Goal: Communication & Community: Answer question/provide support

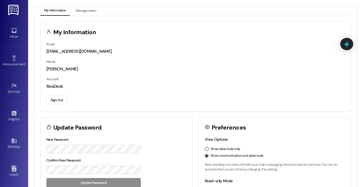
scroll to position [3, 0]
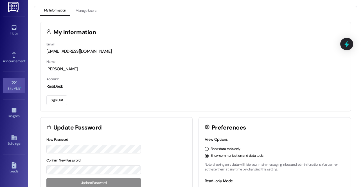
click at [12, 86] on div "Site Visit •" at bounding box center [14, 89] width 28 height 6
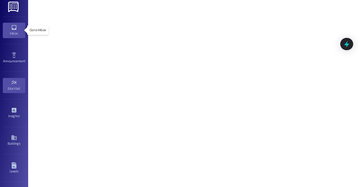
click at [14, 31] on div "Inbox" at bounding box center [14, 34] width 28 height 6
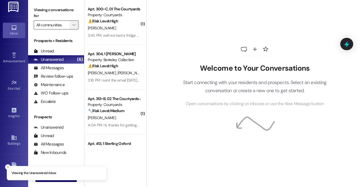
click at [74, 24] on icon "" at bounding box center [73, 25] width 3 height 4
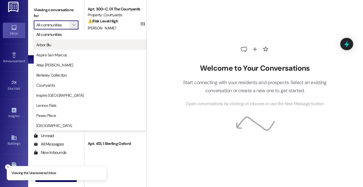
click at [63, 46] on span "Arbor Blu" at bounding box center [89, 45] width 107 height 6
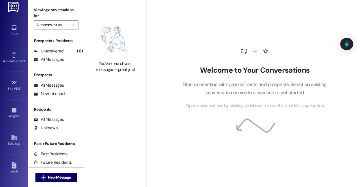
type input "Arbor Blu"
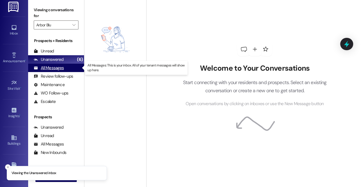
click at [60, 69] on div "All Messages" at bounding box center [49, 68] width 30 height 6
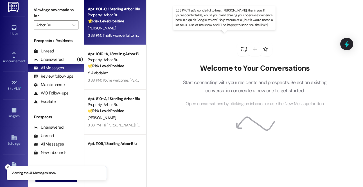
click at [125, 33] on div "3:38 PM: That’s wonderful to hear, [PERSON_NAME], thank you! If you’re comforta…" at bounding box center [307, 35] width 439 height 5
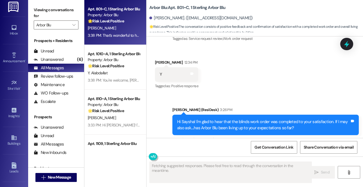
scroll to position [180, 0]
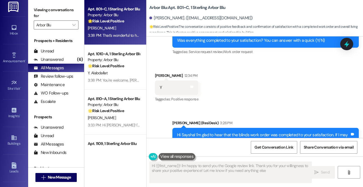
type textarea "Hi {{first_name}}! I'm happy to send you the Google review link. Thank you for …"
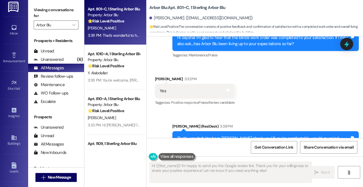
scroll to position [248, 0]
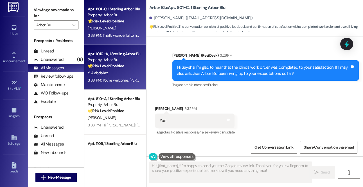
click at [105, 63] on strong "🌟 Risk Level: Positive" at bounding box center [106, 65] width 36 height 5
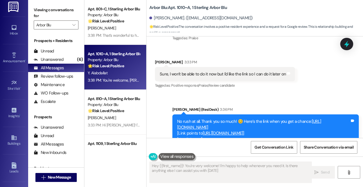
type textarea "Hey {{first_name}}! You're very welcome! I'm happy to help whenever you need it…"
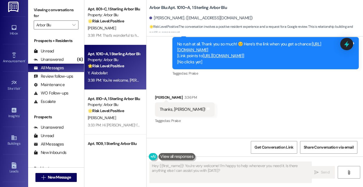
scroll to position [651, 0]
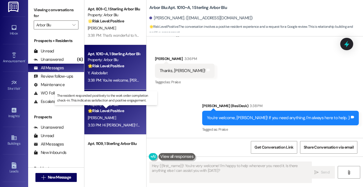
click at [112, 110] on strong "🌟 Risk Level: Positive" at bounding box center [106, 110] width 36 height 5
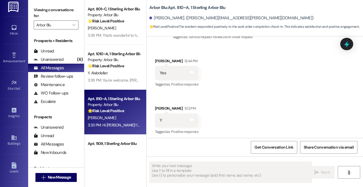
type textarea "Fetching suggested responses. Please feel free to read through the conversation…"
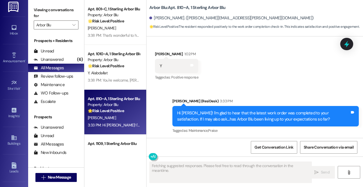
scroll to position [261, 0]
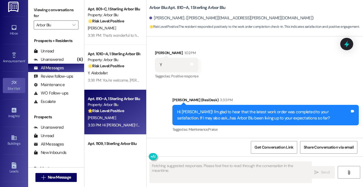
click at [14, 87] on div "Site Visit •" at bounding box center [14, 89] width 28 height 6
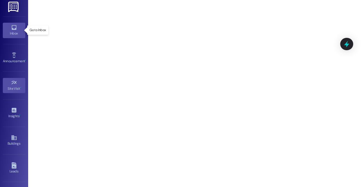
click at [16, 31] on div "Inbox" at bounding box center [14, 34] width 28 height 6
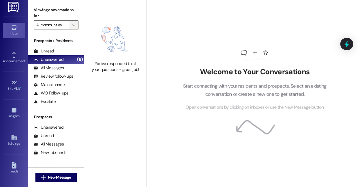
click at [74, 26] on icon "" at bounding box center [73, 25] width 3 height 4
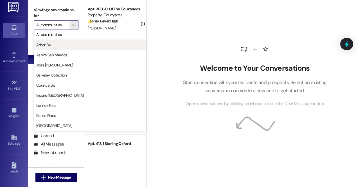
click at [53, 48] on button "Arbor Blu" at bounding box center [90, 45] width 112 height 10
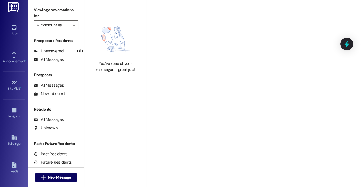
type input "Arbor Blu"
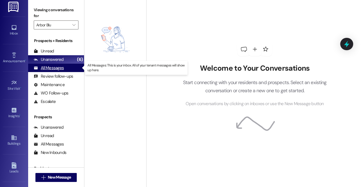
click at [64, 70] on div "All Messages (undefined)" at bounding box center [56, 68] width 56 height 8
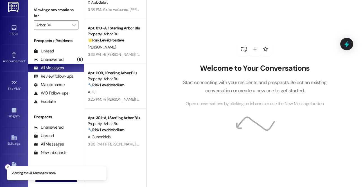
scroll to position [57, 0]
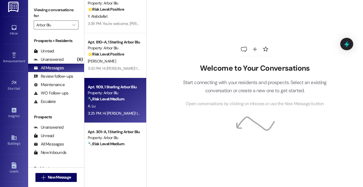
click at [107, 98] on strong "🔧 Risk Level: Medium" at bounding box center [106, 99] width 37 height 5
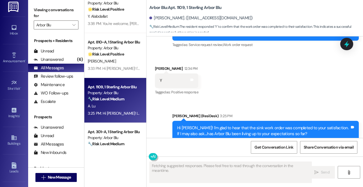
scroll to position [968, 0]
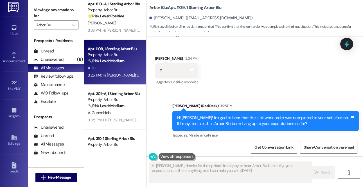
type textarea "Hi [PERSON_NAME], thanks for the update! I'm happy to hear Arbor Blu is meeting…"
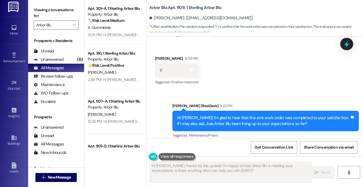
scroll to position [189, 0]
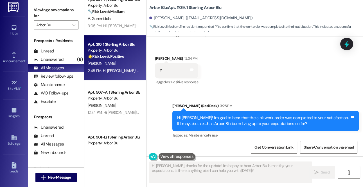
click at [111, 49] on div "Property: Arbor Blu" at bounding box center [114, 50] width 52 height 6
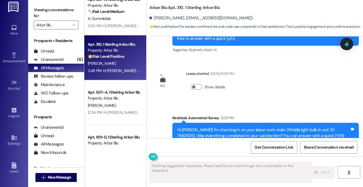
type textarea "Fetching suggested responses. Please feel free to read through the conversation…"
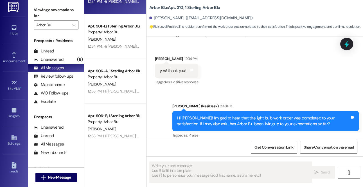
scroll to position [301, 0]
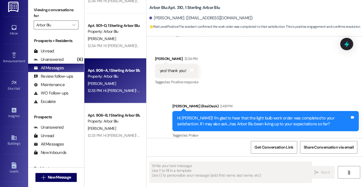
click at [112, 84] on div "[PERSON_NAME]" at bounding box center [113, 83] width 53 height 7
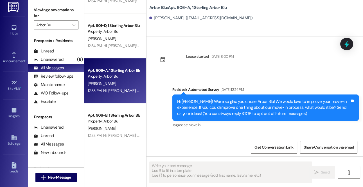
type textarea "Fetching suggested responses. Please feel free to read through the conversation…"
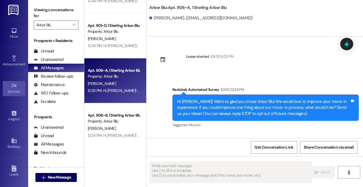
click at [15, 85] on icon at bounding box center [14, 86] width 6 height 6
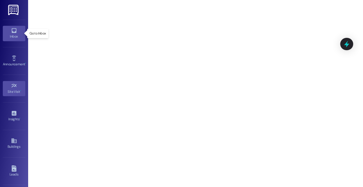
click at [14, 33] on icon at bounding box center [14, 31] width 6 height 6
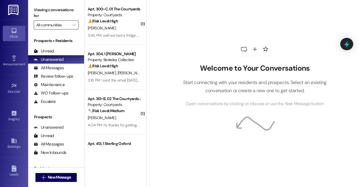
click at [69, 24] on input "All communities" at bounding box center [52, 25] width 33 height 9
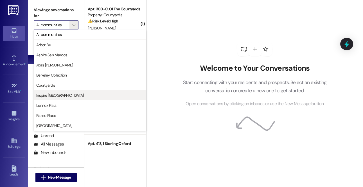
click at [59, 95] on span "Inspire [GEOGRAPHIC_DATA]" at bounding box center [59, 96] width 47 height 6
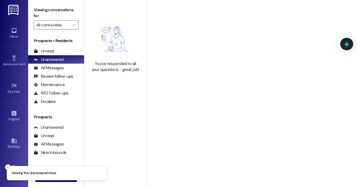
type input "Inspire [GEOGRAPHIC_DATA]"
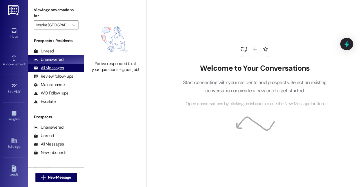
click at [74, 68] on div "All Messages (undefined)" at bounding box center [56, 68] width 56 height 8
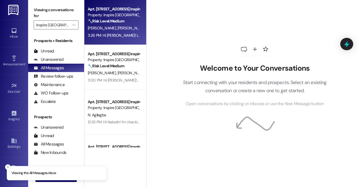
click at [117, 28] on span "[PERSON_NAME]" at bounding box center [131, 28] width 28 height 5
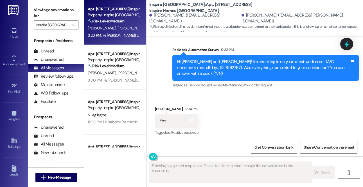
scroll to position [517, 0]
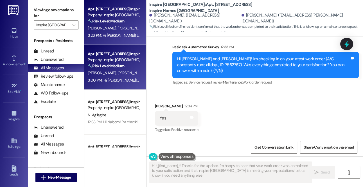
type textarea "Hi {{first_name}}! Thanks for the update. I'm happy to hear that your work orde…"
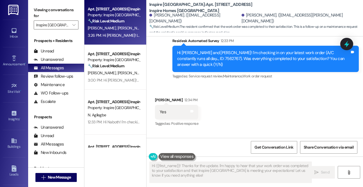
scroll to position [520, 0]
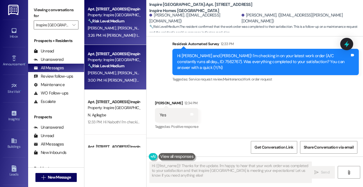
click at [123, 78] on div "3:00 PM: Hi [PERSON_NAME]! I'm glad to hear that the latest work order was comp…" at bounding box center [113, 80] width 53 height 7
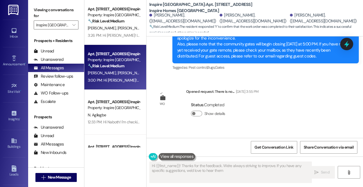
type textarea "Hi {{first_name}}! Thanks for the feedback. We're always striving to improve. I…"
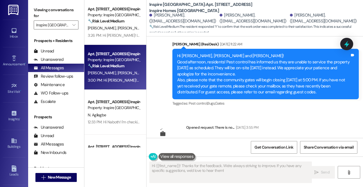
scroll to position [179, 0]
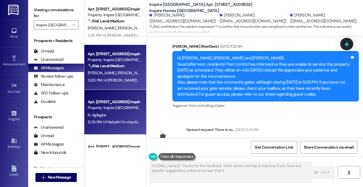
click at [119, 112] on div "N. Agilegbe" at bounding box center [113, 115] width 53 height 7
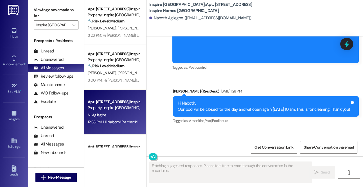
scroll to position [607, 0]
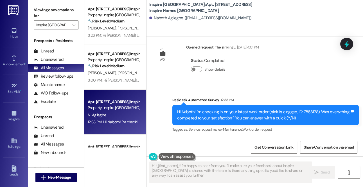
type textarea "Hi {{first_name}}! I'm happy to hear from you. I'll make sure your feedback abo…"
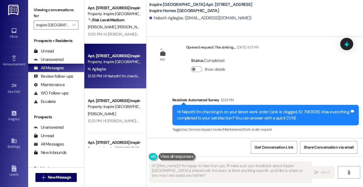
scroll to position [49, 0]
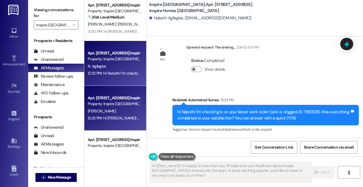
click at [116, 109] on div "[PERSON_NAME]" at bounding box center [113, 111] width 53 height 7
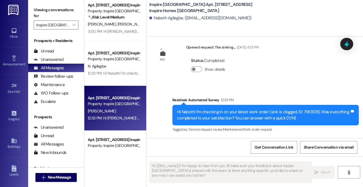
type textarea "Fetching suggested responses. Please feel free to read through the conversation…"
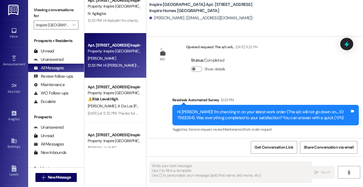
scroll to position [128, 0]
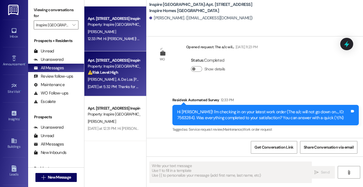
click at [113, 77] on div "[PERSON_NAME] De Los [PERSON_NAME]" at bounding box center [113, 79] width 53 height 7
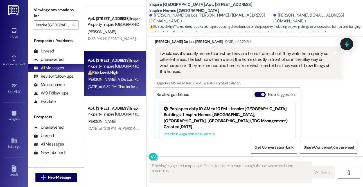
scroll to position [1197, 0]
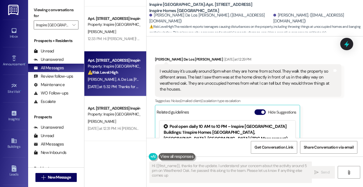
type textarea "Hi {{first_name}}, thanks for the update. I understand your concern about the a…"
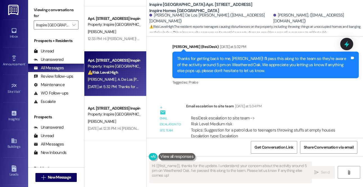
scroll to position [1404, 0]
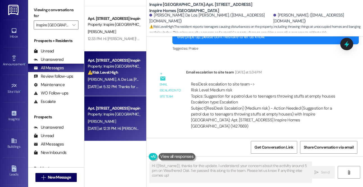
click at [122, 116] on div "Property: Inspire [GEOGRAPHIC_DATA]" at bounding box center [114, 115] width 52 height 6
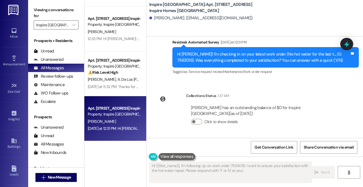
scroll to position [906, 0]
type textarea "Hi {{first_name}}, I'm following up on work order 7563019. I want to ensure you…"
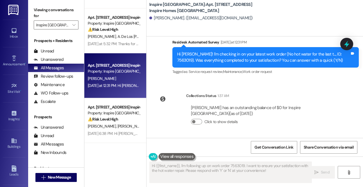
scroll to position [203, 0]
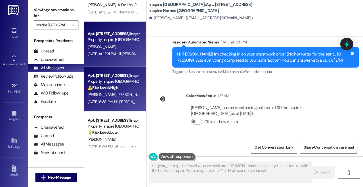
click at [117, 94] on span "[PERSON_NAME]" at bounding box center [131, 94] width 28 height 5
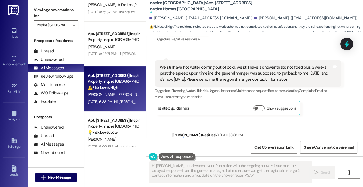
type textarea "Hi [PERSON_NAME], I understand your frustration with the ongoing shower issue a…"
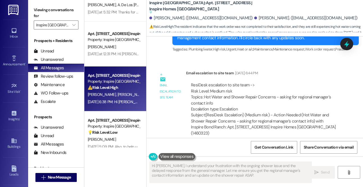
scroll to position [487, 0]
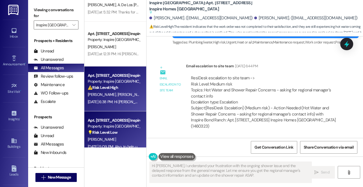
click at [126, 130] on div "💡 Risk Level: Low The resident is responding to a request for feedback on the m…" at bounding box center [114, 133] width 52 height 6
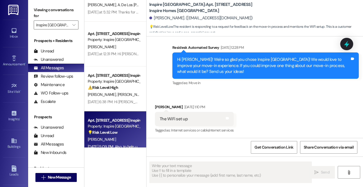
scroll to position [160, 0]
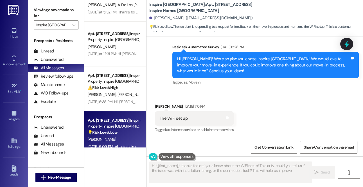
type textarea "Hi {{first_name}}, thanks for letting us know about the WiFi setup! To clarify,…"
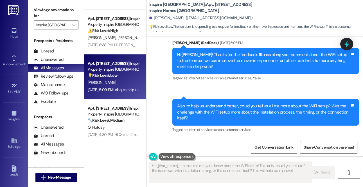
scroll to position [294, 0]
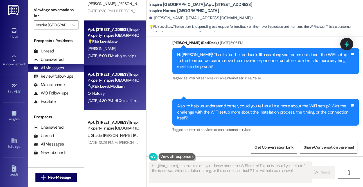
click at [112, 88] on strong "🔧 Risk Level: Medium" at bounding box center [106, 86] width 37 height 5
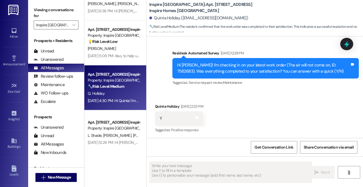
type textarea "Fetching suggested responses. Please feel free to read through the conversation…"
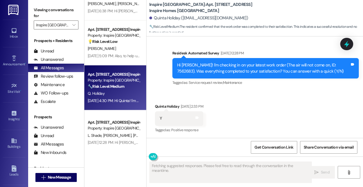
scroll to position [200, 0]
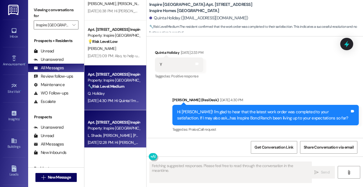
click at [112, 138] on div "L. Shade [PERSON_NAME] [PERSON_NAME]" at bounding box center [113, 135] width 53 height 7
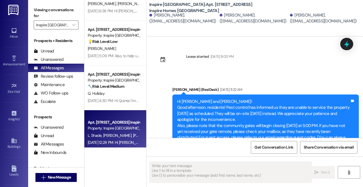
type textarea "Fetching suggested responses. Please feel free to read through the conversation…"
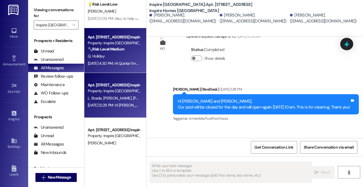
scroll to position [372, 0]
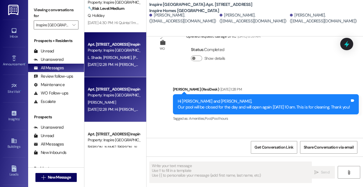
click at [115, 109] on div "[DATE] 12:28 PM: Hi [PERSON_NAME]! We're so glad you chose Inspire [GEOGRAPHIC_…" at bounding box center [333, 109] width 491 height 5
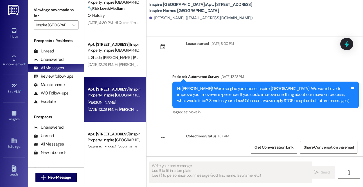
type textarea "Fetching suggested responses. Please feel free to read through the conversation…"
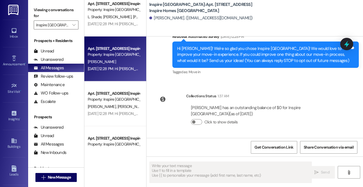
scroll to position [426, 0]
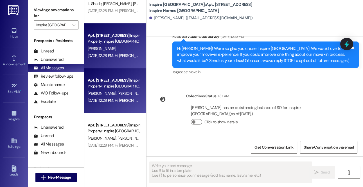
click at [117, 94] on span "[PERSON_NAME]" at bounding box center [131, 93] width 28 height 5
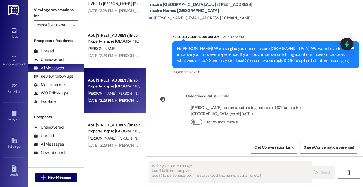
type textarea "Fetching suggested responses. Please feel free to read through the conversation…"
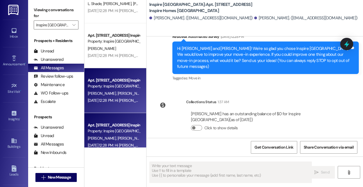
click at [121, 132] on div "Property: Inspire [GEOGRAPHIC_DATA]" at bounding box center [114, 131] width 52 height 6
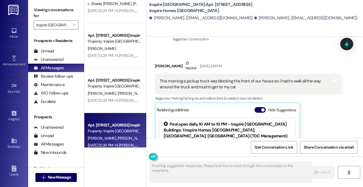
scroll to position [1264, 0]
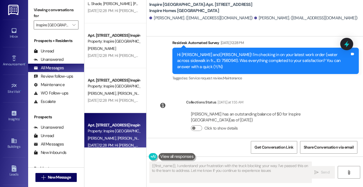
type textarea "{{first_name}}, I understand your frustration with the truck blocking your way.…"
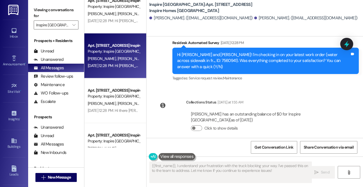
scroll to position [528, 0]
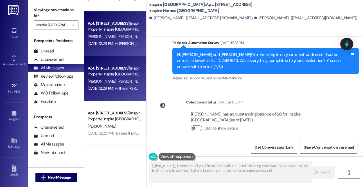
click at [108, 90] on div "[DATE] 12:28 PM: Hi there [PERSON_NAME] and [PERSON_NAME]! I just wanted to che…" at bounding box center [225, 88] width 275 height 5
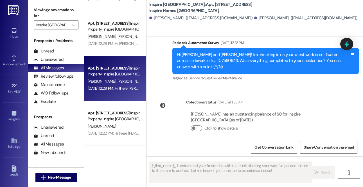
type textarea "Fetching suggested responses. Please feel free to read through the conversation…"
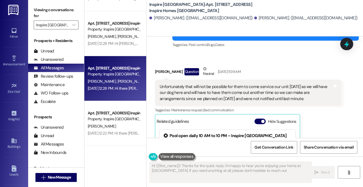
type textarea "Hi {{first_name}}! Thanks for the quick reply. I'm happy to hear you're enjoyin…"
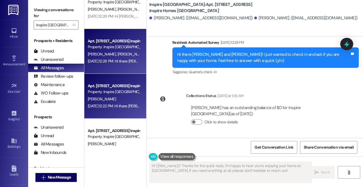
scroll to position [568, 0]
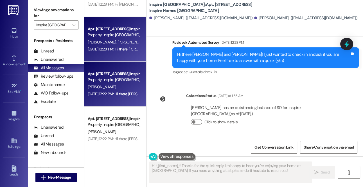
click at [114, 78] on div "Property: Inspire [GEOGRAPHIC_DATA]" at bounding box center [114, 80] width 52 height 6
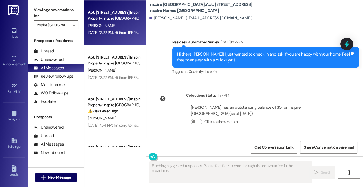
scroll to position [643, 0]
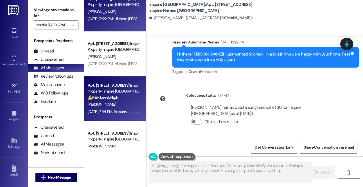
type textarea "Hi {{first_name}}! I'm happy to hear from you. Could you please clarify what yo…"
click at [114, 108] on div "[PERSON_NAME]" at bounding box center [113, 104] width 53 height 7
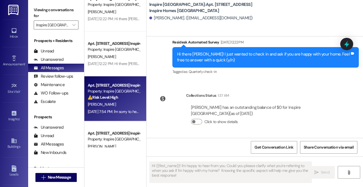
type textarea "Fetching suggested responses. Please feel free to read through the conversation…"
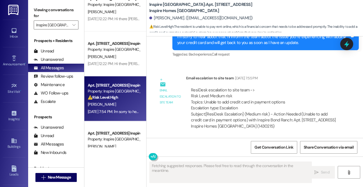
scroll to position [1288, 0]
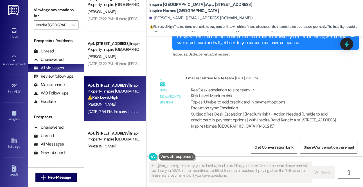
type textarea "Hi {{first_name}}, I'm sorry you're having trouble adding your card. I've let t…"
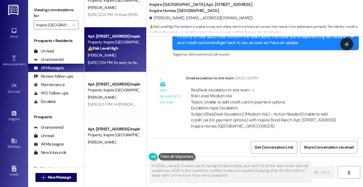
scroll to position [694, 0]
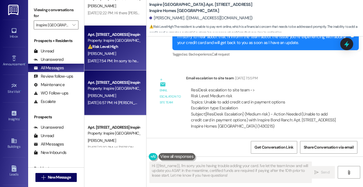
click at [109, 81] on div "Apt. [STREET_ADDRESS] Inspire Homes [GEOGRAPHIC_DATA]" at bounding box center [114, 83] width 52 height 6
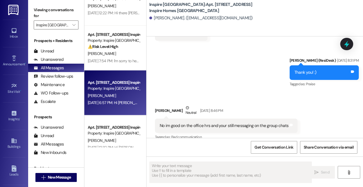
type textarea "Fetching suggested responses. Please feel free to read through the conversation…"
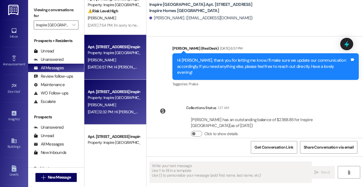
scroll to position [748, 0]
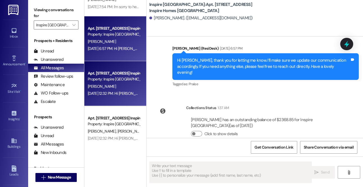
click at [102, 80] on div "Property: Inspire [GEOGRAPHIC_DATA]" at bounding box center [114, 79] width 52 height 6
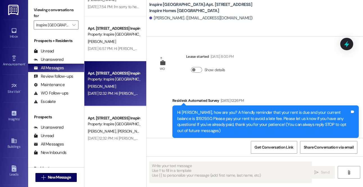
type textarea "Fetching suggested responses. Please feel free to read through the conversation…"
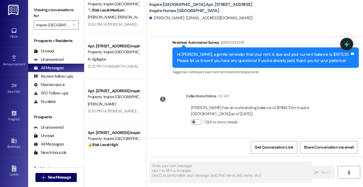
scroll to position [58, 0]
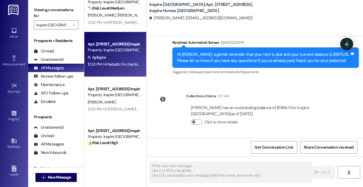
click at [113, 73] on div "Apt. [STREET_ADDRESS] Inspire Homes Bonds Ranch Property: Inspire [GEOGRAPHIC_D…" at bounding box center [115, 54] width 62 height 45
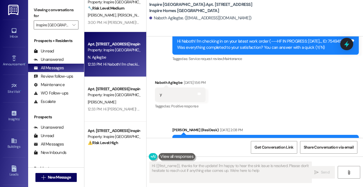
type textarea "Hi {{first_name}}, thanks for the update! I'm happy to hear the sink issue is r…"
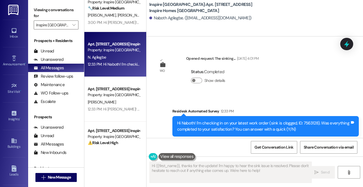
scroll to position [607, 0]
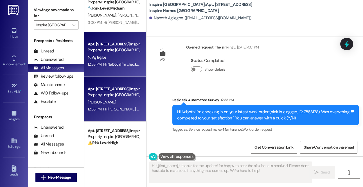
click at [110, 97] on div "Property: Inspire [GEOGRAPHIC_DATA]" at bounding box center [114, 95] width 52 height 6
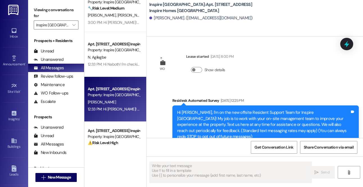
type textarea "Fetching suggested responses. Please feel free to read through the conversation…"
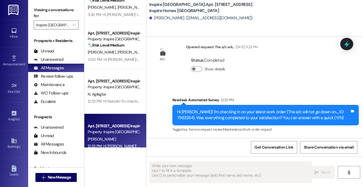
scroll to position [0, 0]
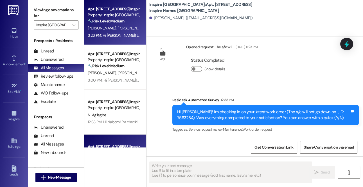
click at [106, 32] on div "3:26 PM: Hi [PERSON_NAME]! I'm glad to hear that the latest work order was comp…" at bounding box center [113, 35] width 53 height 7
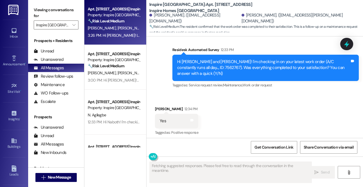
scroll to position [513, 0]
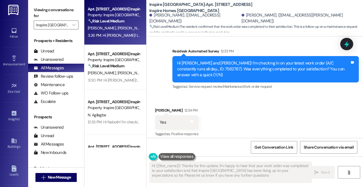
type textarea "Hi {{first_name}}! Thanks for the update. I'm happy to hear that your work orde…"
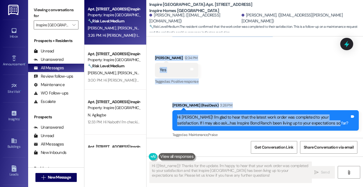
scroll to position [570, 0]
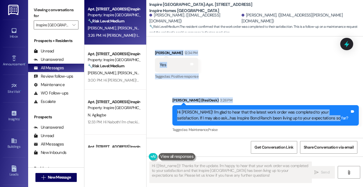
drag, startPoint x: 172, startPoint y: 54, endPoint x: 325, endPoint y: 121, distance: 167.2
click at [325, 121] on div "WO Lease started [DATE] 8:00 PM Show details Survey, sent via SMS Residesk Auto…" at bounding box center [254, 88] width 216 height 102
copy div "Residesk Automated Survey 12:33 PM Hi [PERSON_NAME] and [PERSON_NAME]! I'm chec…"
click at [325, 121] on div "Hi [PERSON_NAME]! I'm glad to hear that the latest work order was completed to …" at bounding box center [263, 116] width 173 height 12
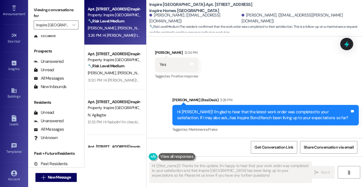
scroll to position [80, 0]
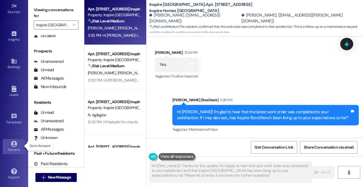
click at [13, 149] on div "Account" at bounding box center [14, 150] width 28 height 6
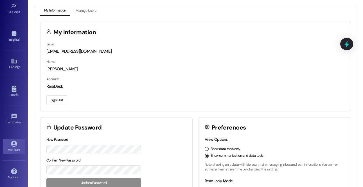
click at [56, 102] on button "Sign Out" at bounding box center [56, 101] width 21 height 10
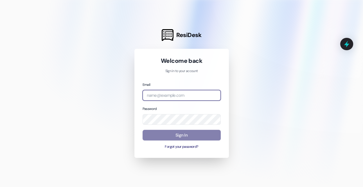
click at [176, 97] on input "email" at bounding box center [181, 95] width 78 height 11
click at [0, 187] on com-1password-button at bounding box center [0, 187] width 0 height 0
type input "[EMAIL_ADDRESS][DOMAIN_NAME]"
